Goal: Task Accomplishment & Management: Manage account settings

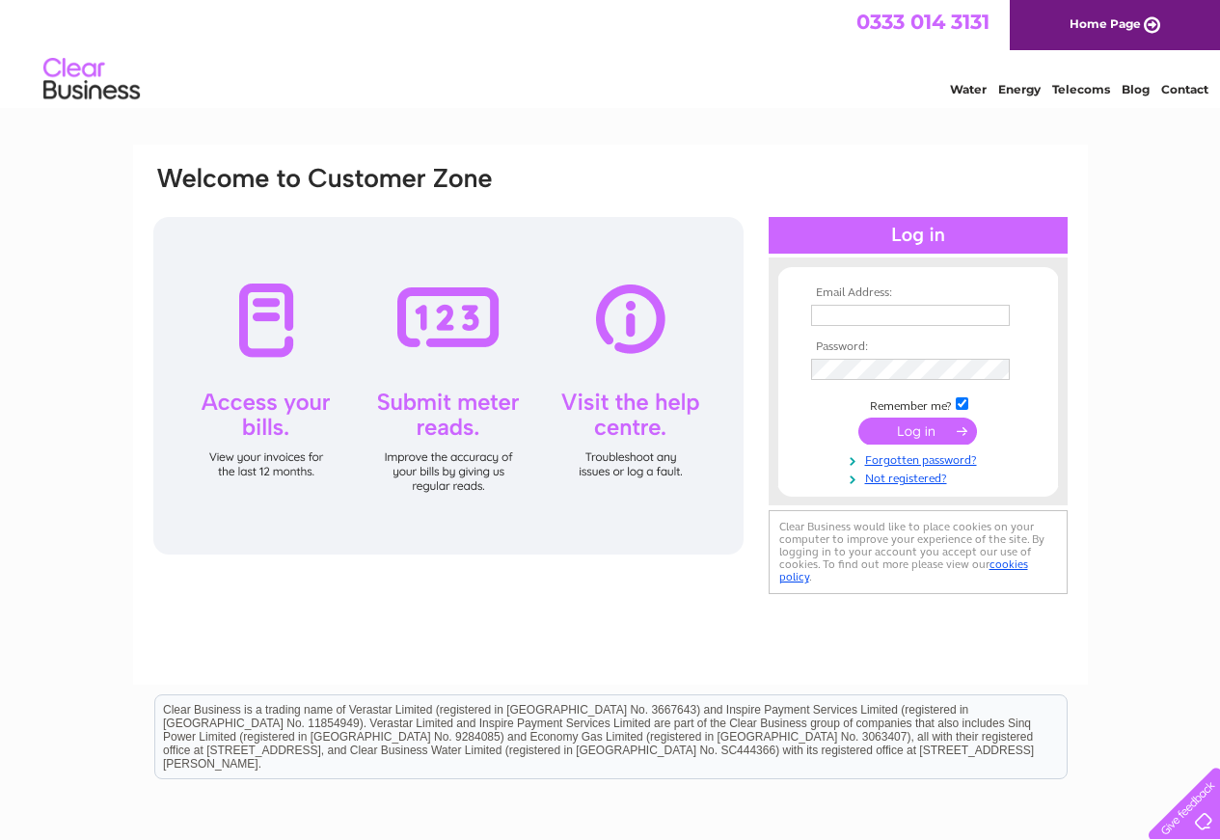
type input "SRL@sussex-rail.co.uk"
click at [942, 428] on input "submit" at bounding box center [918, 431] width 119 height 27
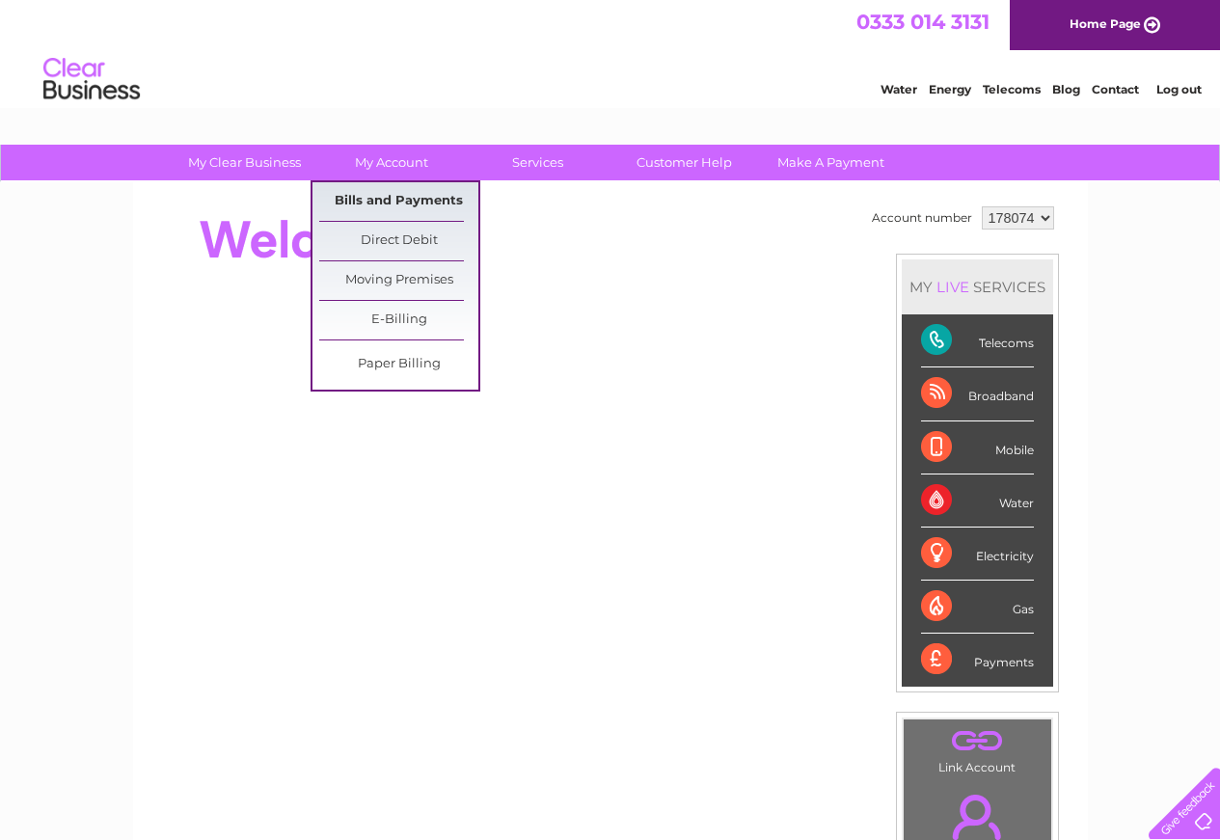
click at [364, 194] on link "Bills and Payments" at bounding box center [398, 201] width 159 height 39
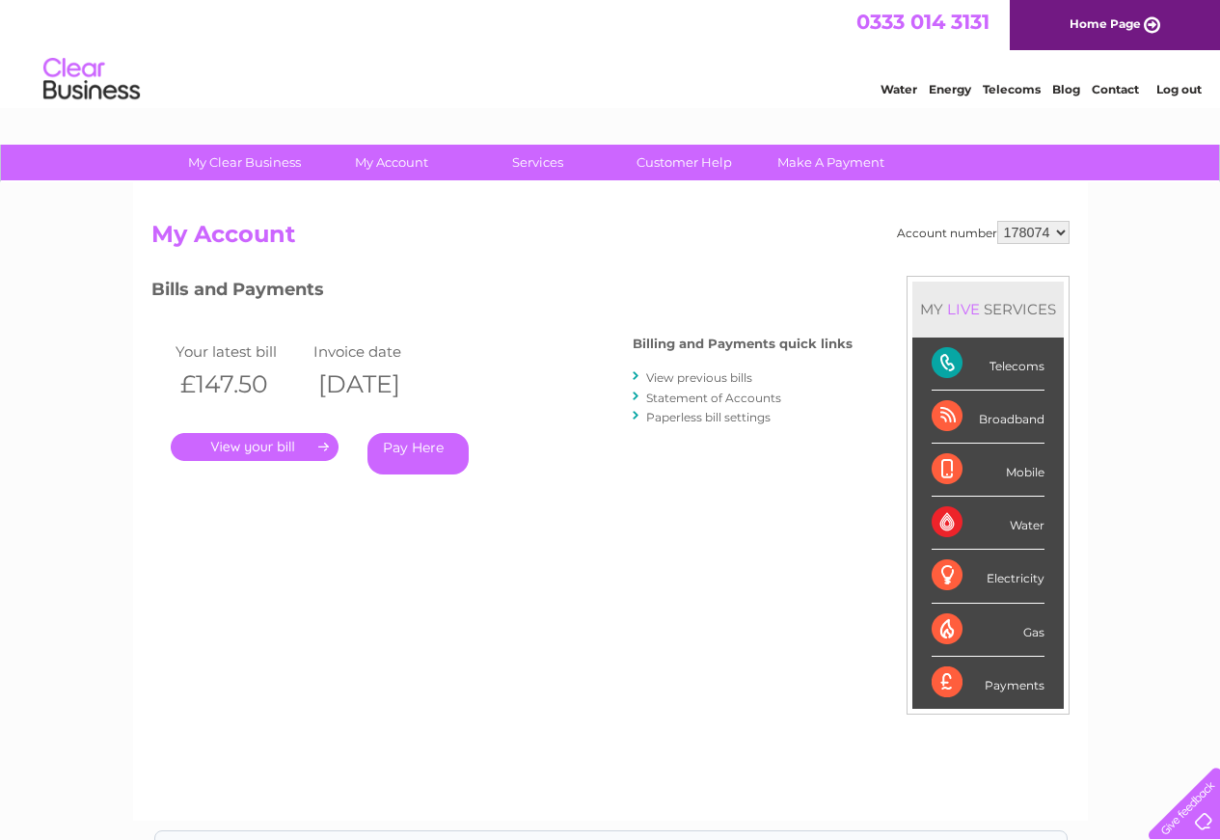
drag, startPoint x: 257, startPoint y: 441, endPoint x: 266, endPoint y: 427, distance: 16.6
click at [257, 439] on link "." at bounding box center [255, 447] width 168 height 28
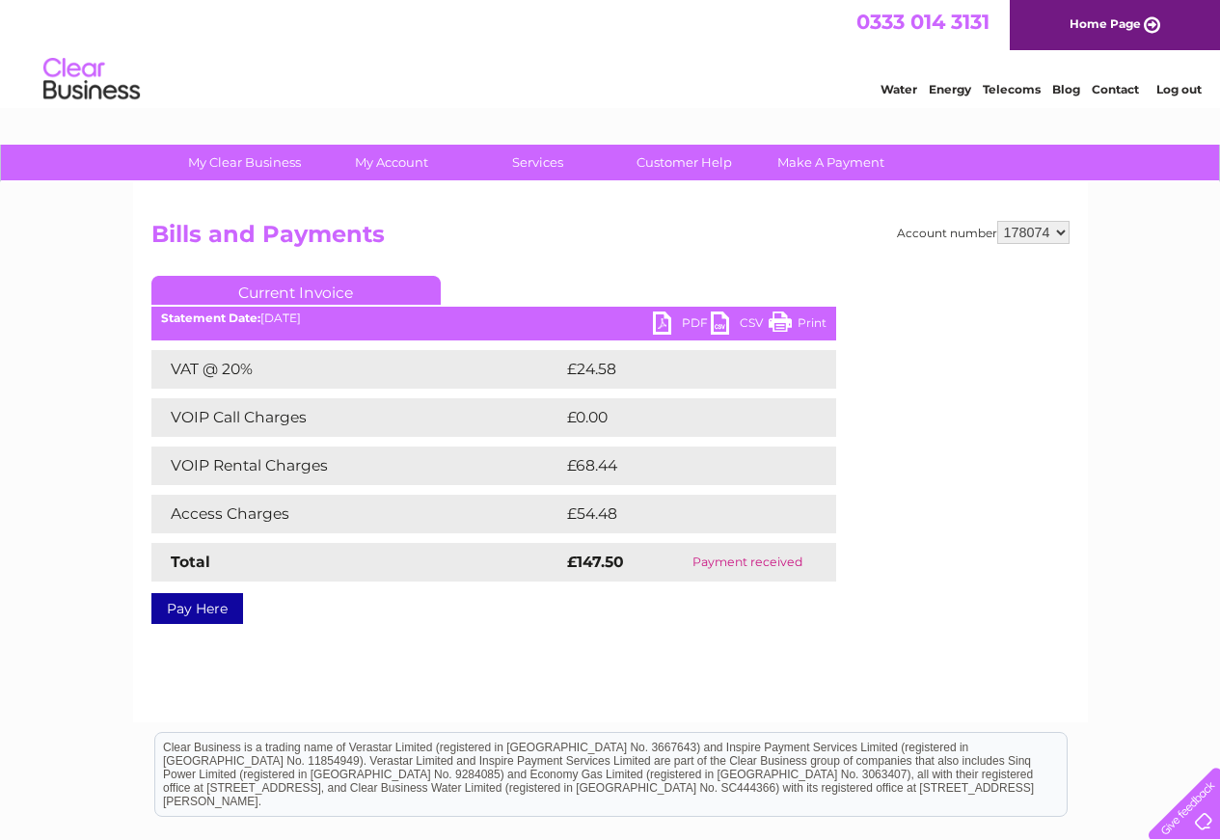
click at [696, 316] on link "PDF" at bounding box center [682, 326] width 58 height 28
click at [666, 320] on link "PDF" at bounding box center [682, 326] width 58 height 28
click at [683, 316] on link "PDF" at bounding box center [682, 326] width 58 height 28
drag, startPoint x: 683, startPoint y: 316, endPoint x: 657, endPoint y: 325, distance: 27.5
click at [657, 325] on link "PDF" at bounding box center [682, 326] width 58 height 28
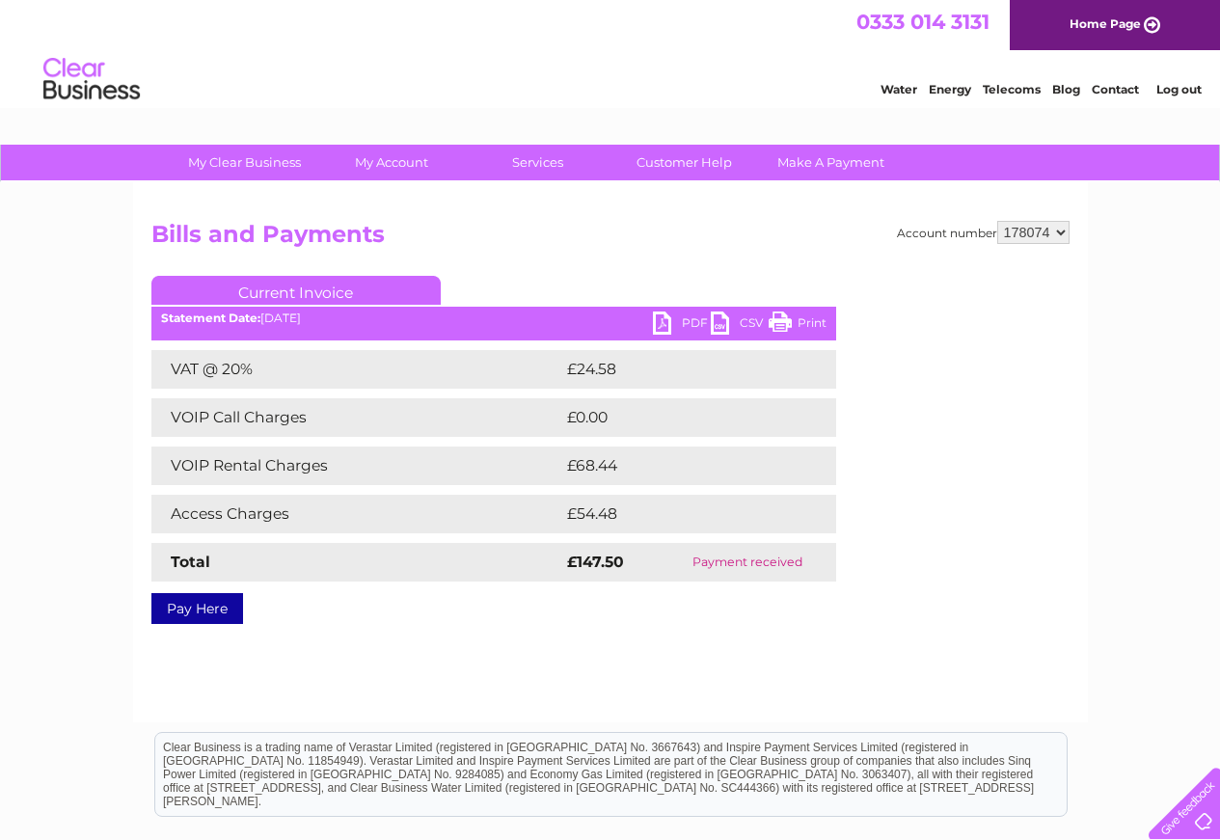
click at [756, 314] on link "CSV" at bounding box center [740, 326] width 58 height 28
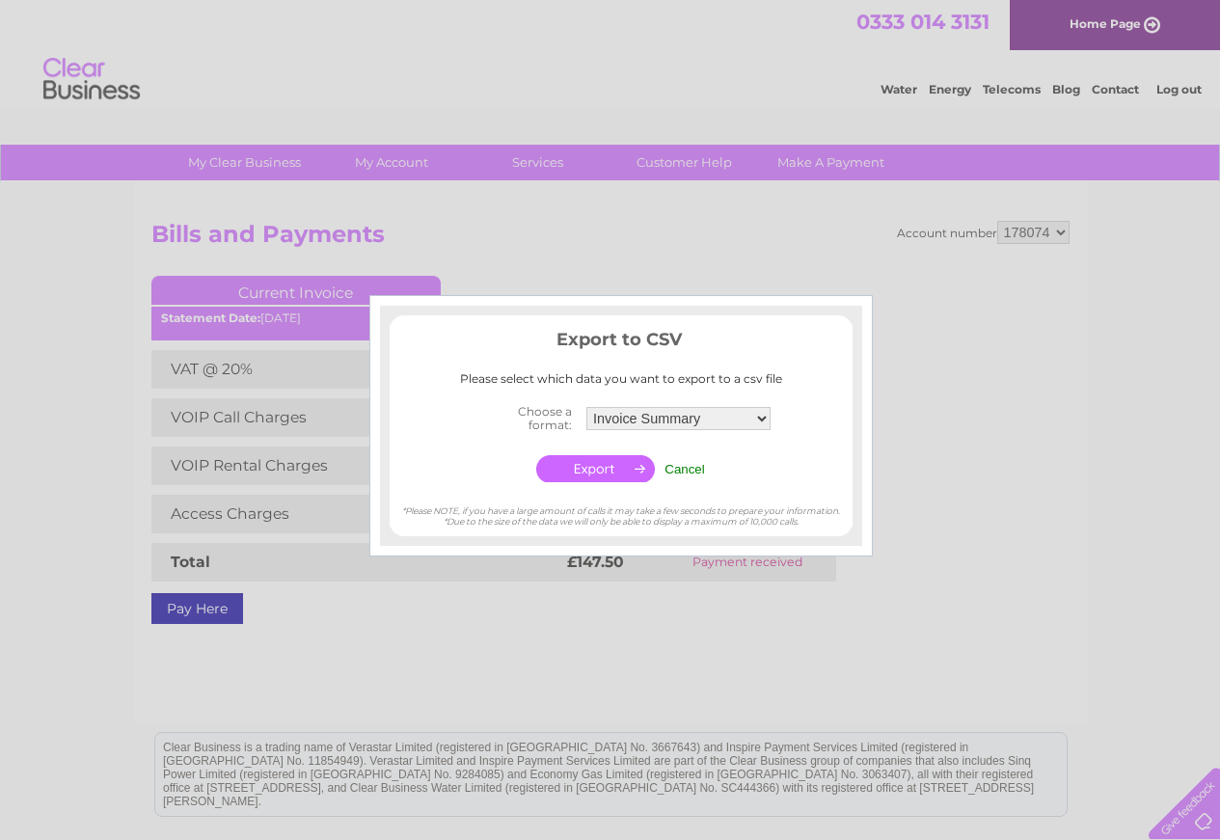
click at [925, 281] on div at bounding box center [610, 420] width 1220 height 840
click at [695, 468] on input "Cancel" at bounding box center [685, 469] width 41 height 14
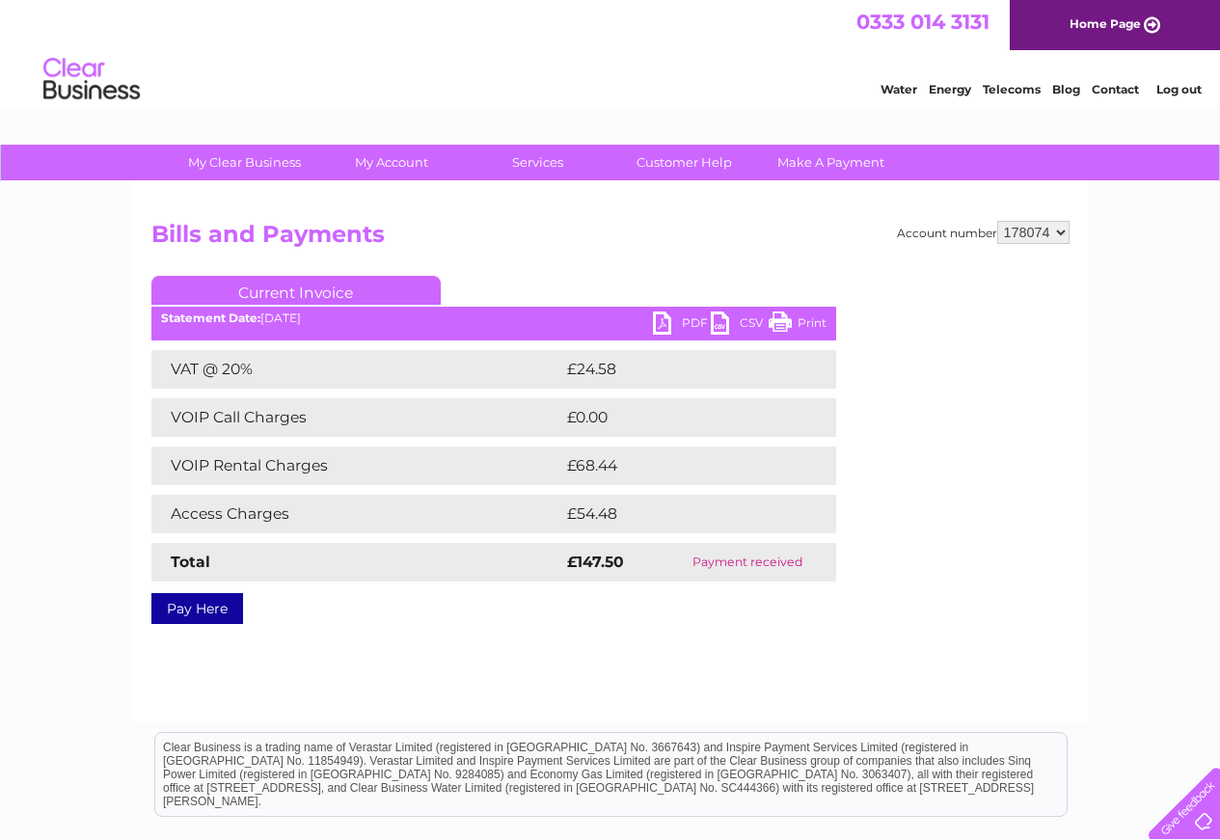
click at [670, 319] on link "PDF" at bounding box center [682, 326] width 58 height 28
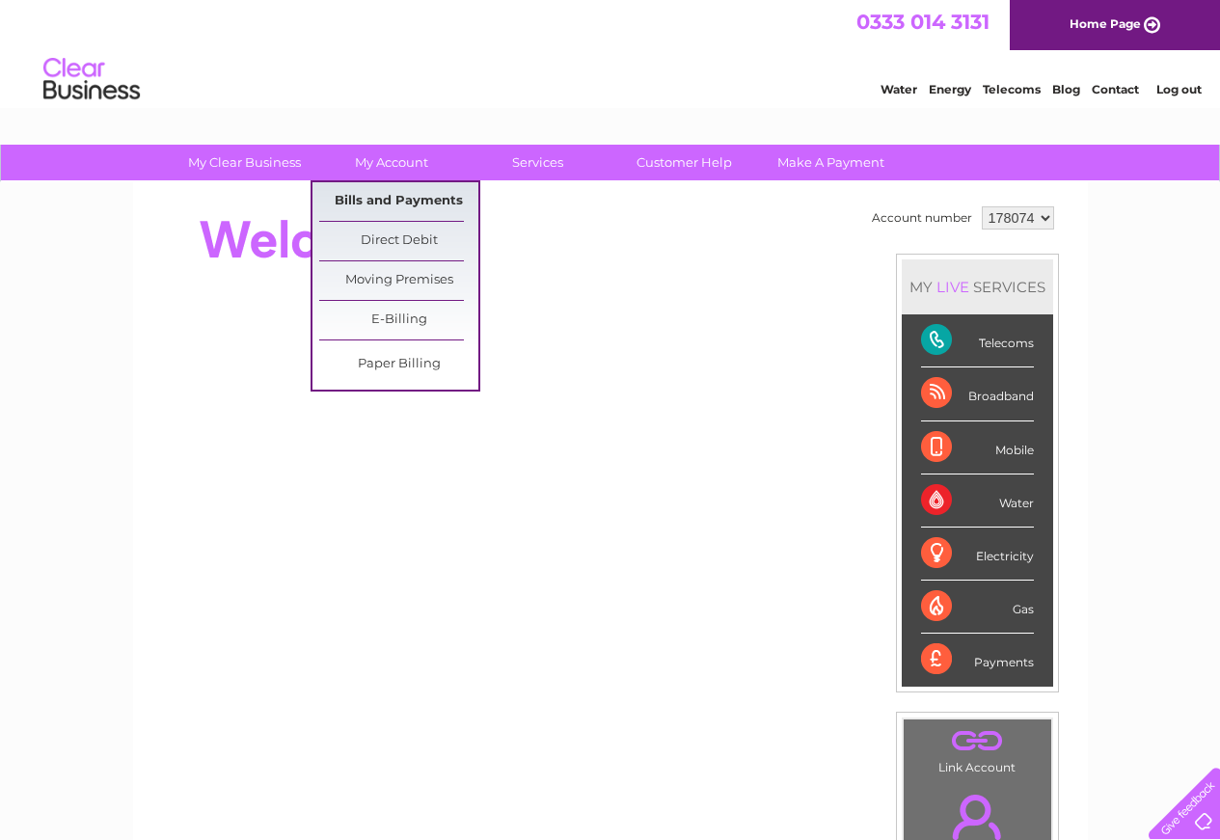
click at [381, 198] on link "Bills and Payments" at bounding box center [398, 201] width 159 height 39
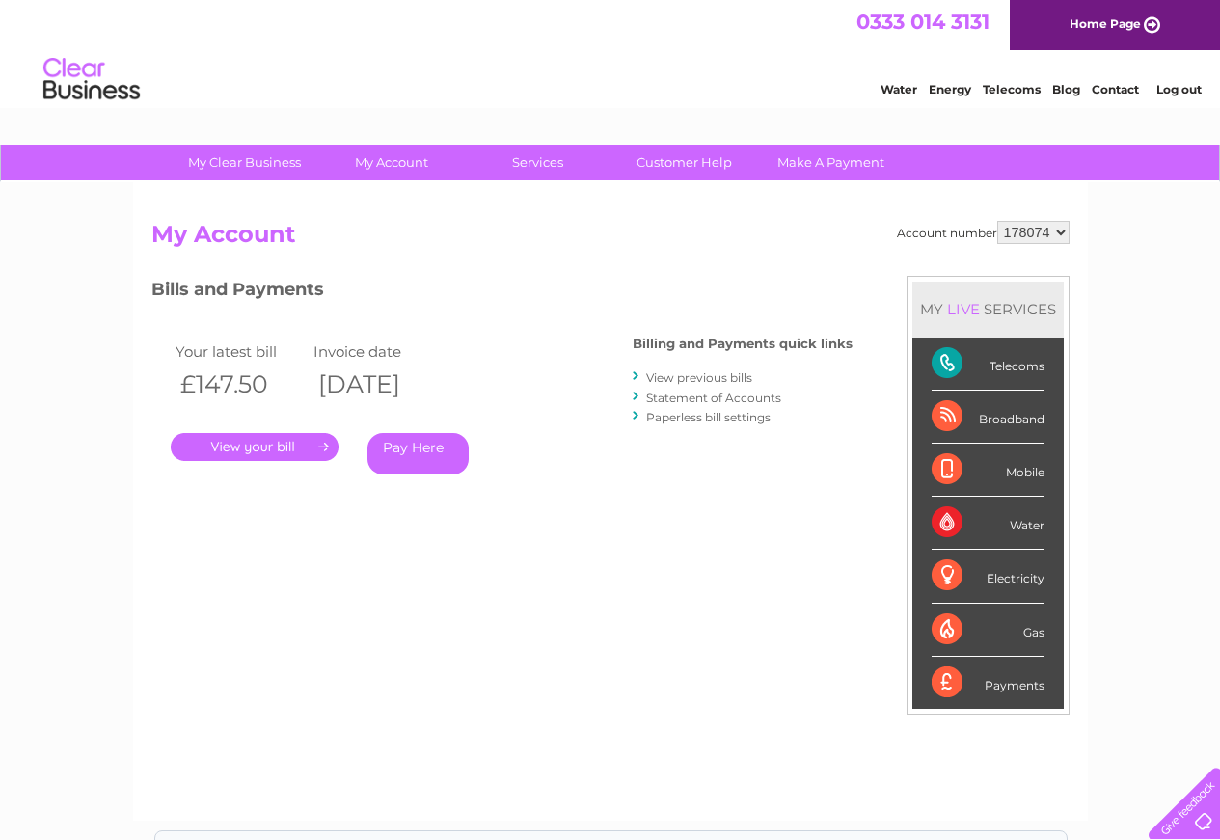
click at [667, 381] on link "View previous bills" at bounding box center [699, 377] width 106 height 14
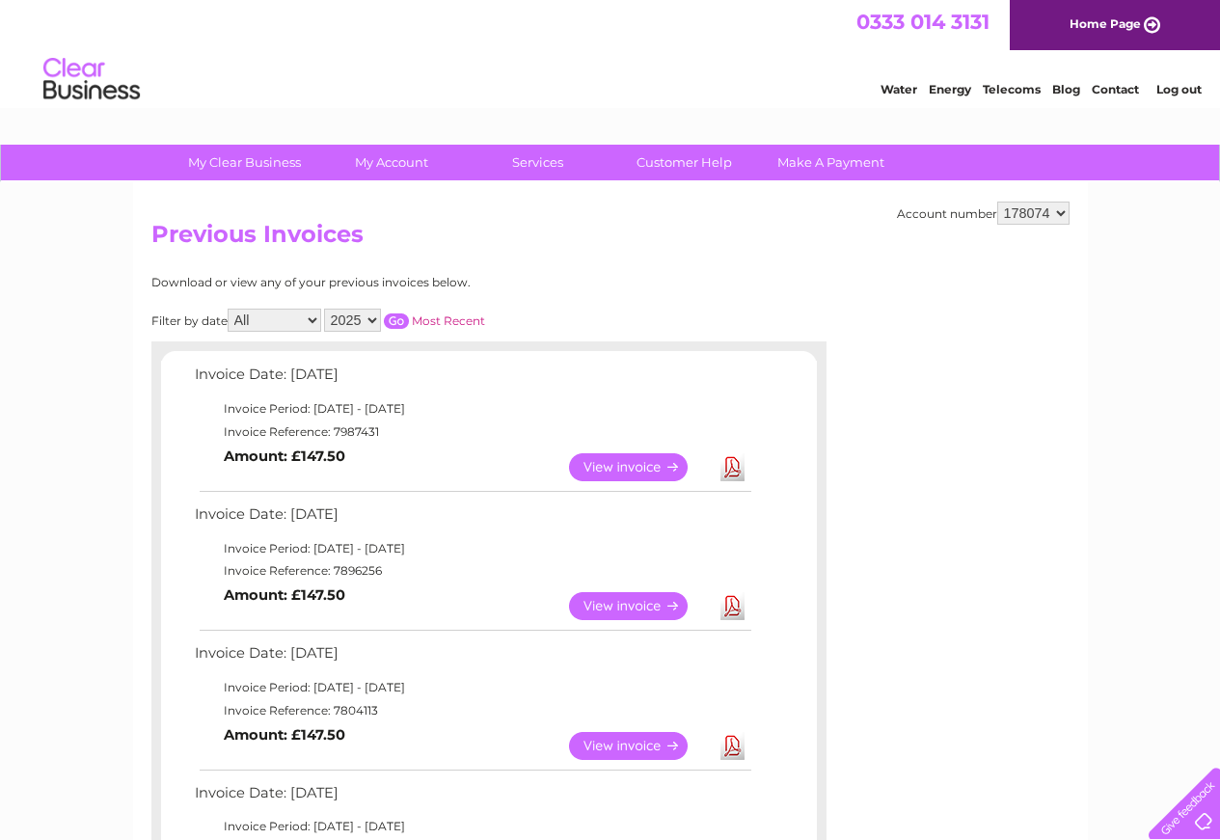
click at [449, 315] on link "Most Recent" at bounding box center [448, 321] width 73 height 14
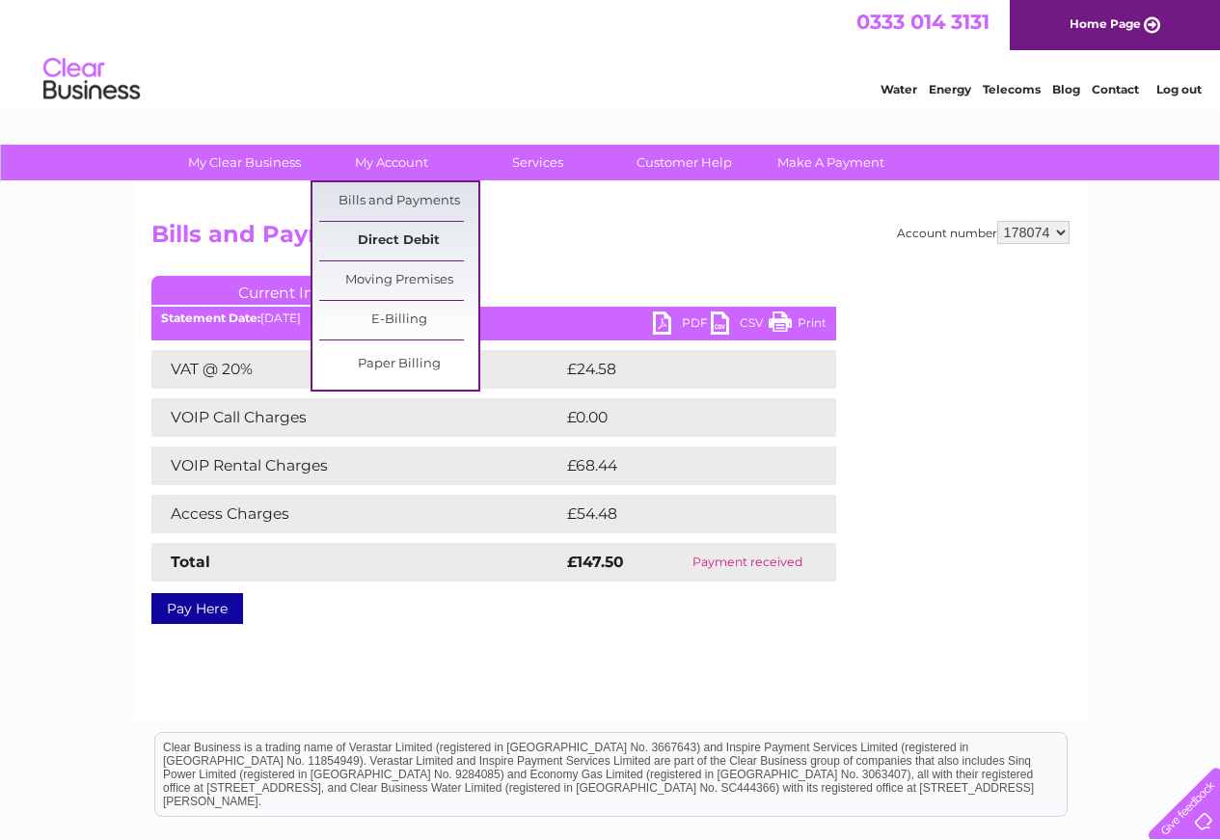
click at [393, 232] on link "Direct Debit" at bounding box center [398, 241] width 159 height 39
click at [386, 197] on link "Bills and Payments" at bounding box center [398, 201] width 159 height 39
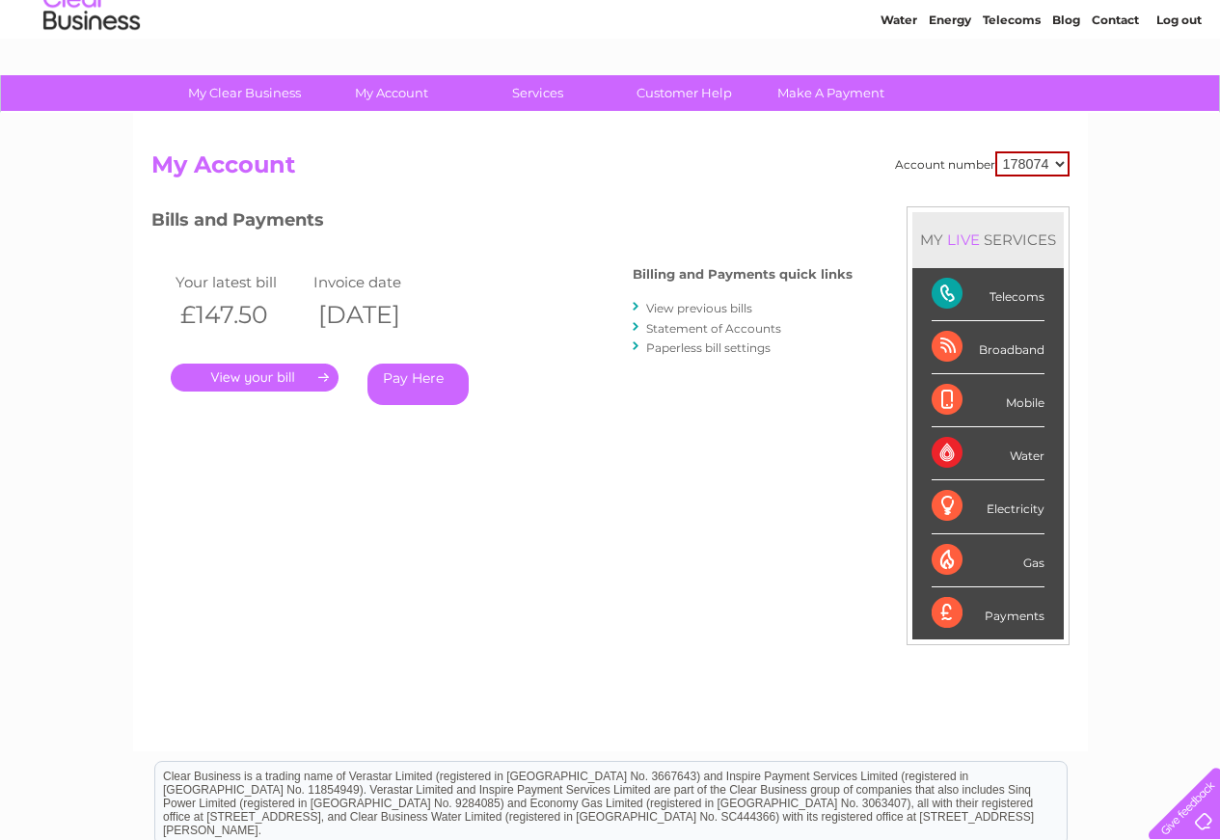
scroll to position [36, 0]
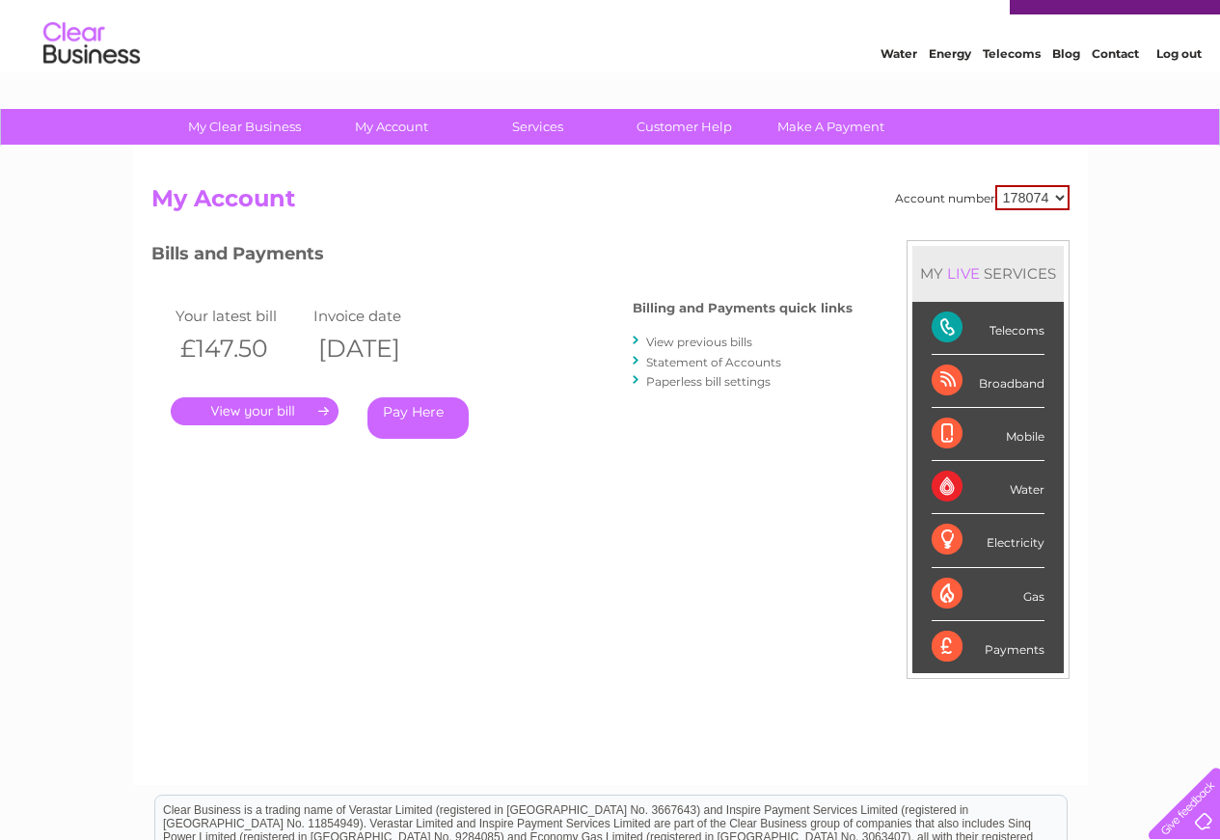
click at [661, 342] on link "View previous bills" at bounding box center [699, 342] width 106 height 14
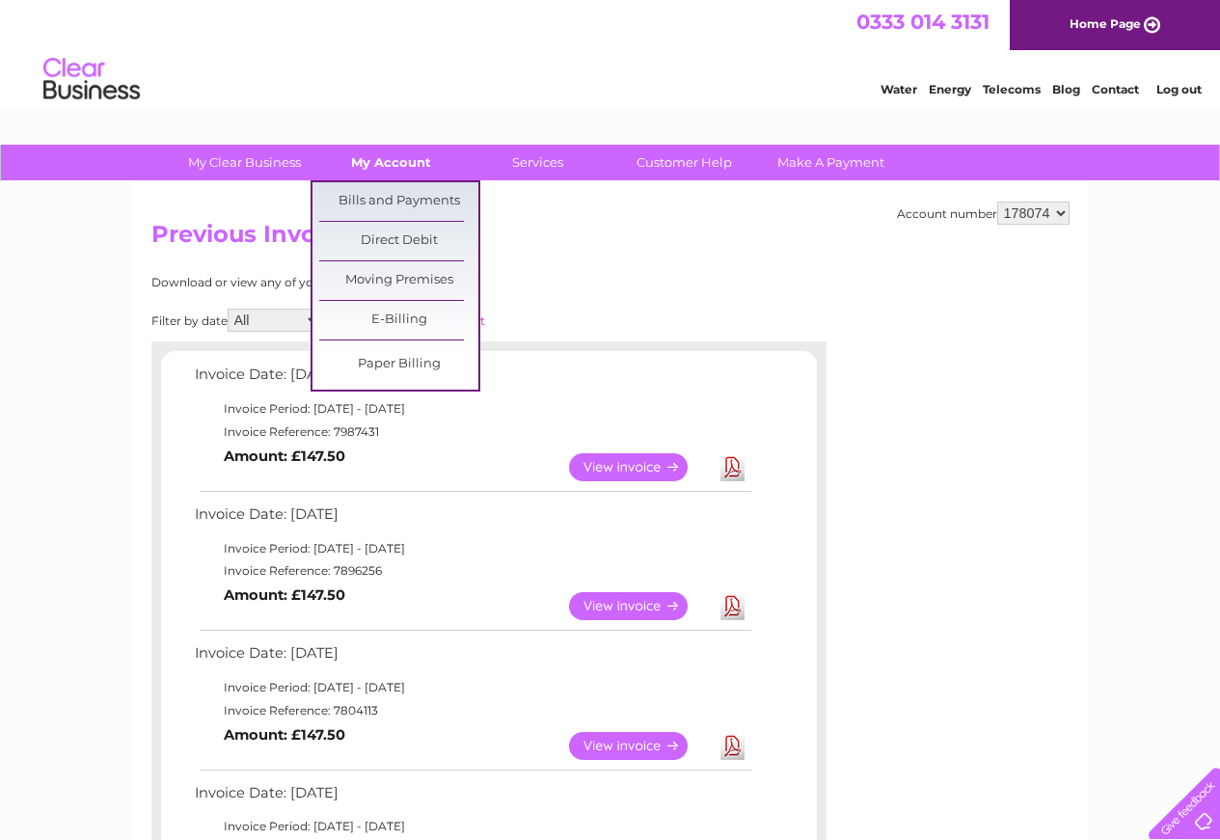
click at [397, 166] on link "My Account" at bounding box center [391, 163] width 159 height 36
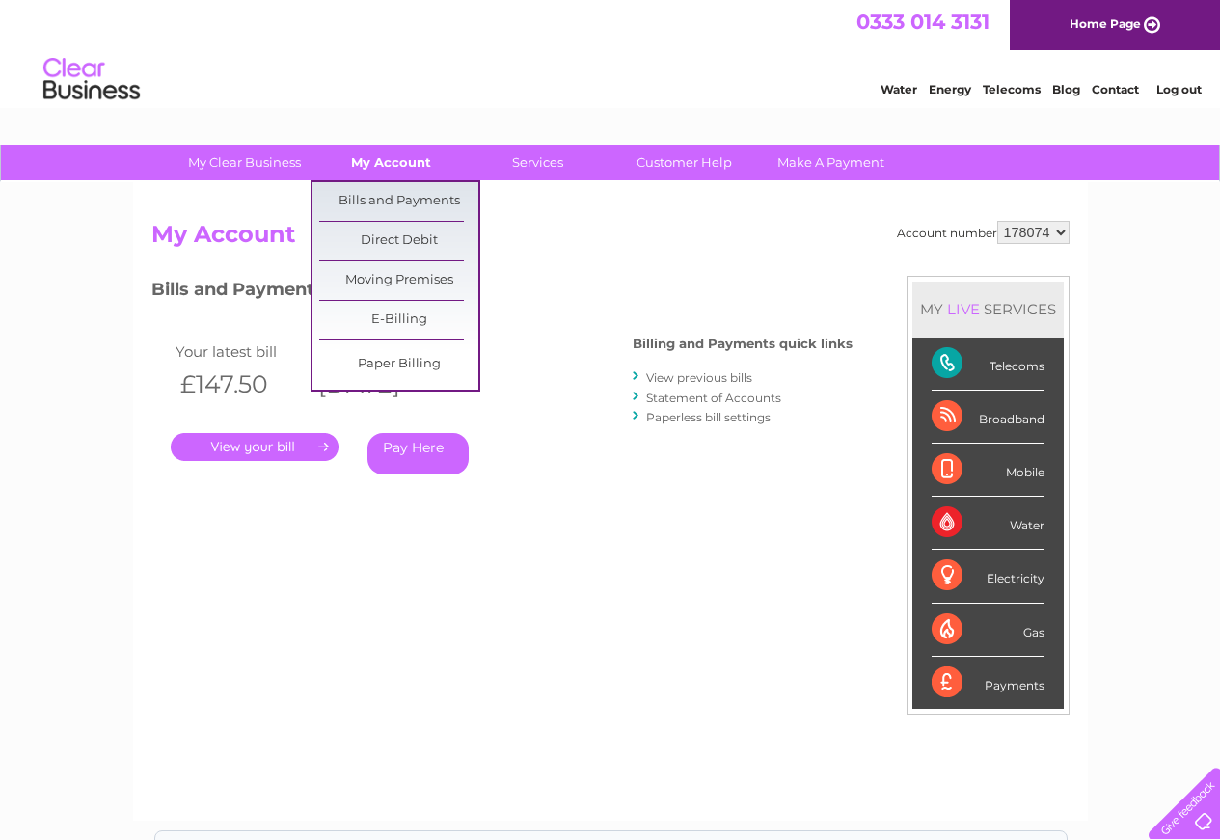
click at [388, 164] on link "My Account" at bounding box center [391, 163] width 159 height 36
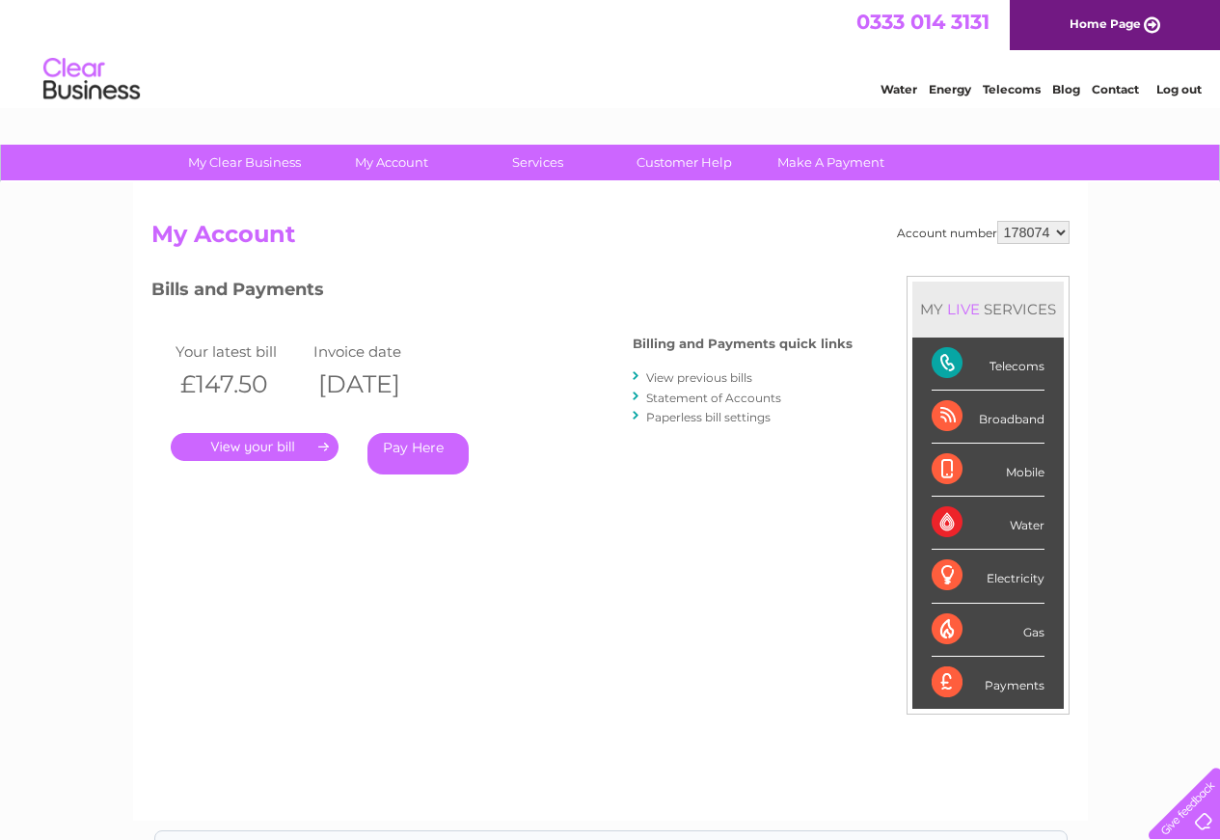
click at [1099, 18] on link "Home Page" at bounding box center [1115, 25] width 210 height 50
